Goal: Check status: Check status

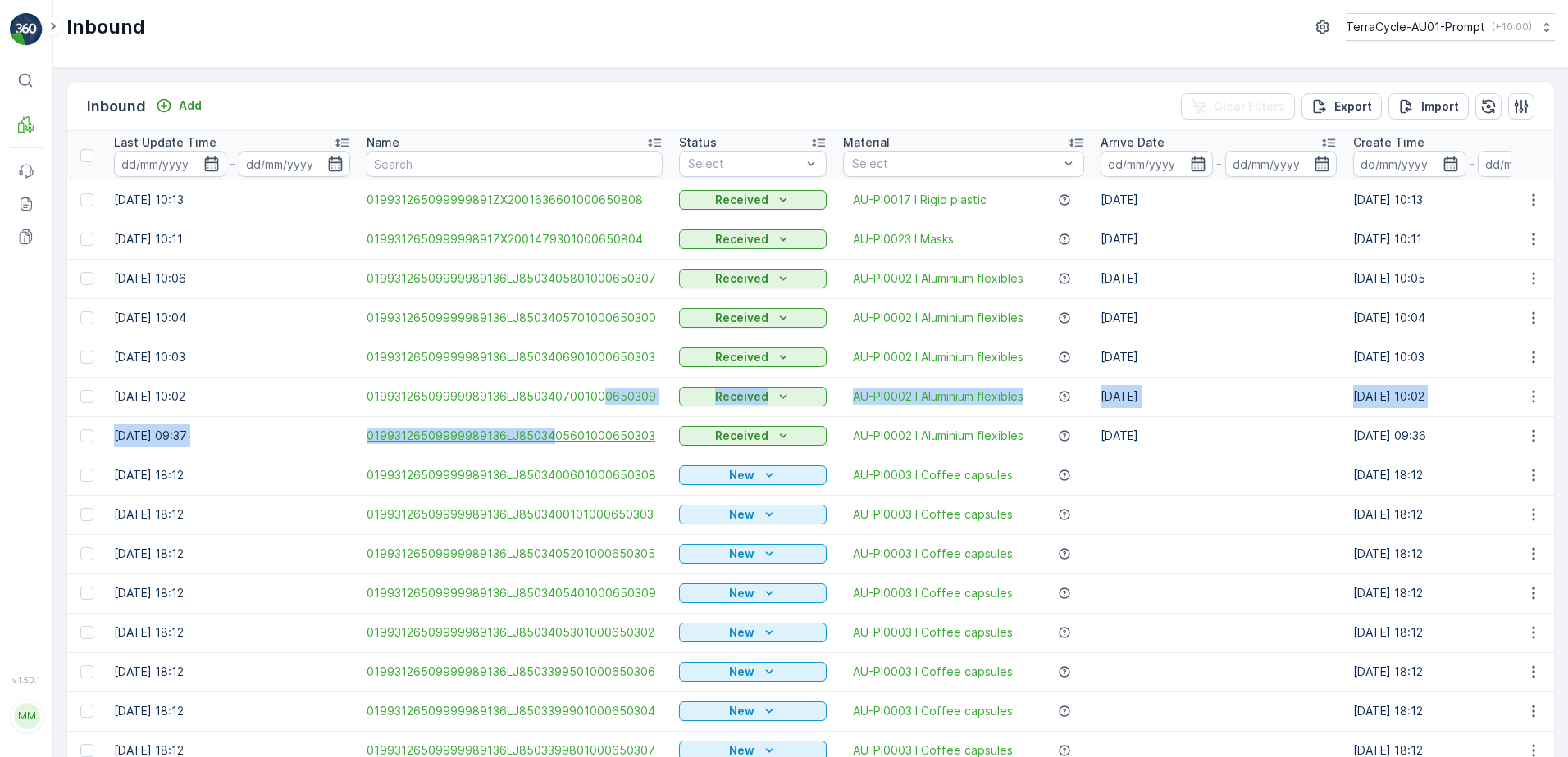
click at [555, 430] on span "01993126509999989136LJ8503405601000650303" at bounding box center [514, 435] width 296 height 16
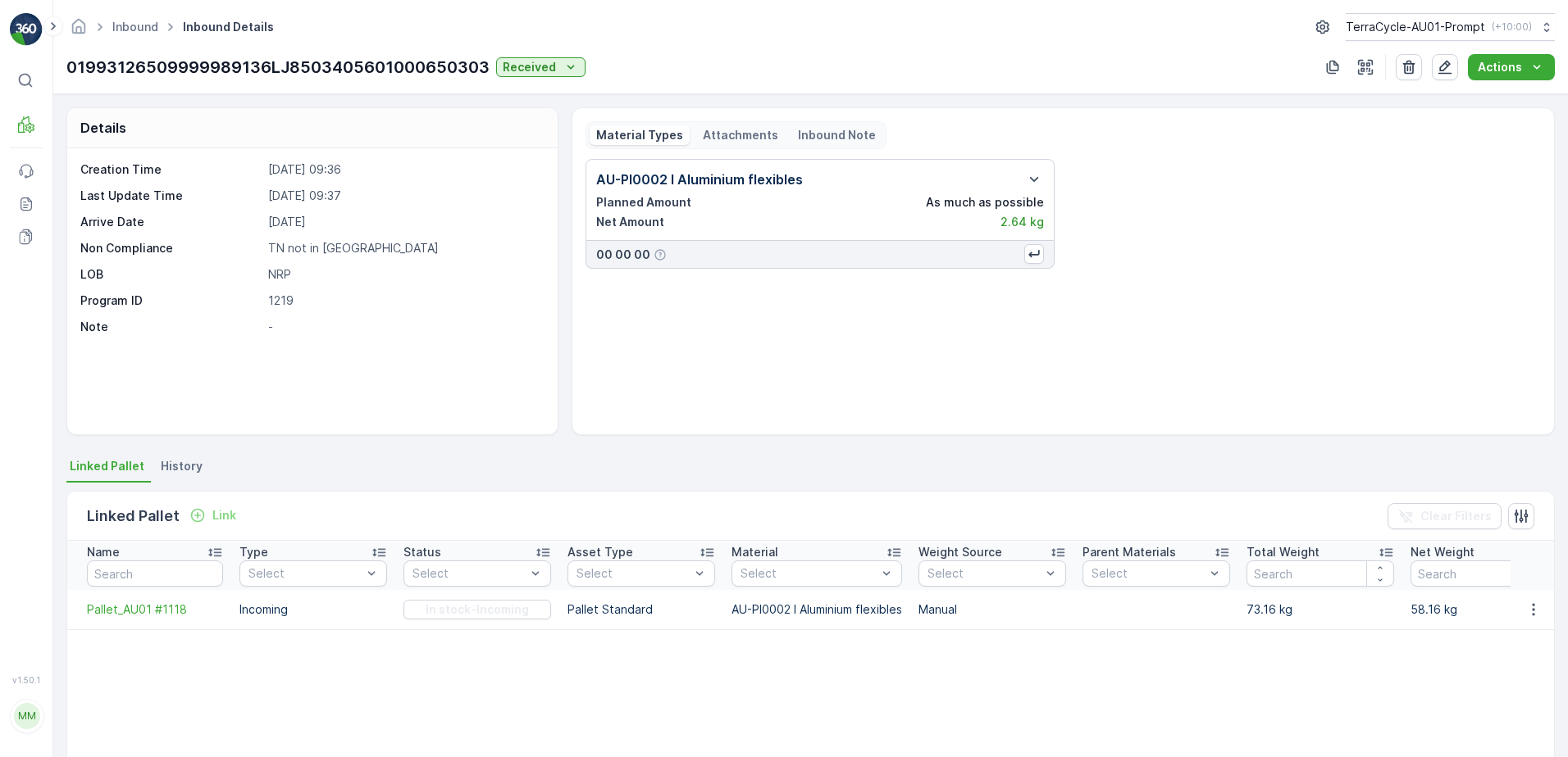
drag, startPoint x: 555, startPoint y: 430, endPoint x: 1274, endPoint y: 517, distance: 724.2
click at [1274, 517] on div "Linked Pallet Link Clear Filters" at bounding box center [811, 516] width 1487 height 49
drag, startPoint x: 78, startPoint y: 157, endPoint x: 140, endPoint y: 158, distance: 62.0
click at [80, 157] on link "Inbound" at bounding box center [112, 146] width 119 height 23
